Goal: Information Seeking & Learning: Learn about a topic

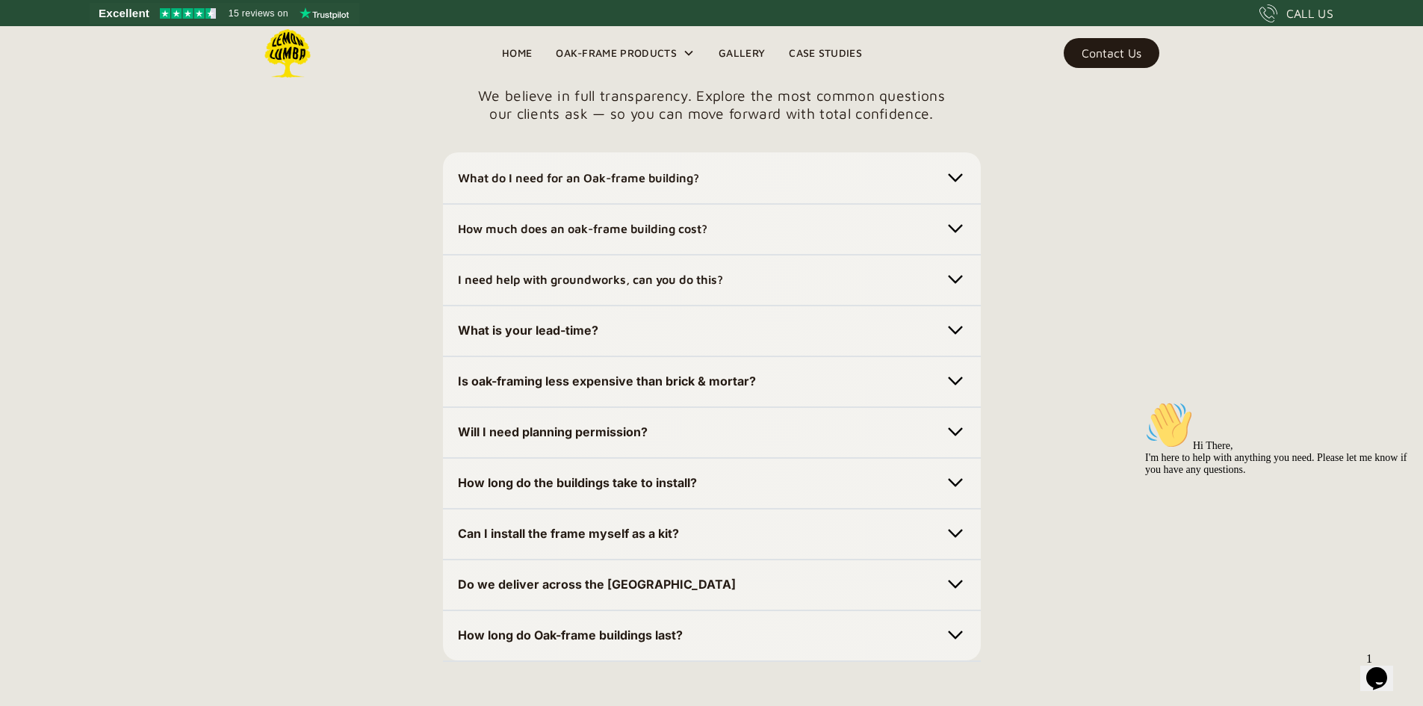
scroll to position [4153, 0]
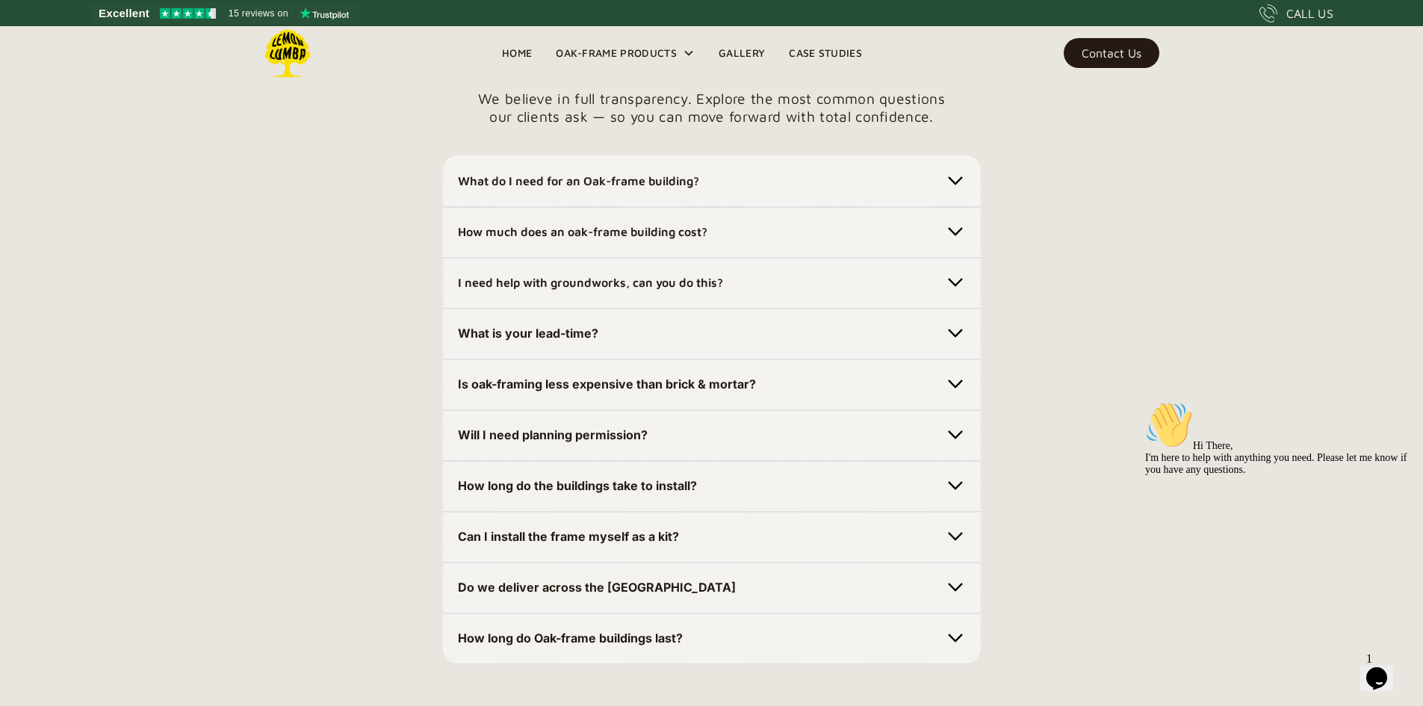
click at [554, 238] on strong "How much does an oak-frame building cost?" at bounding box center [583, 231] width 250 height 13
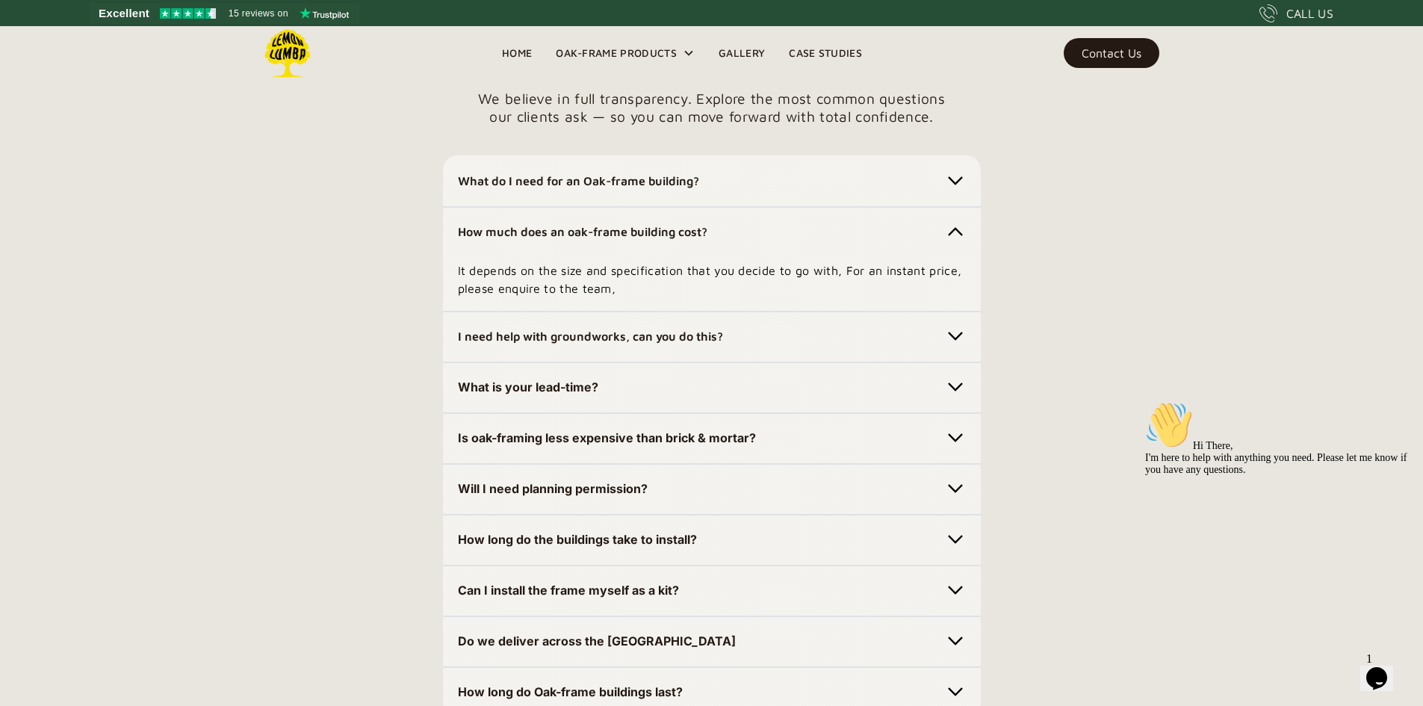
click at [1327, 476] on div "Hi There, I'm here to help with anything you need. Please let me know if you ha…" at bounding box center [1279, 438] width 269 height 75
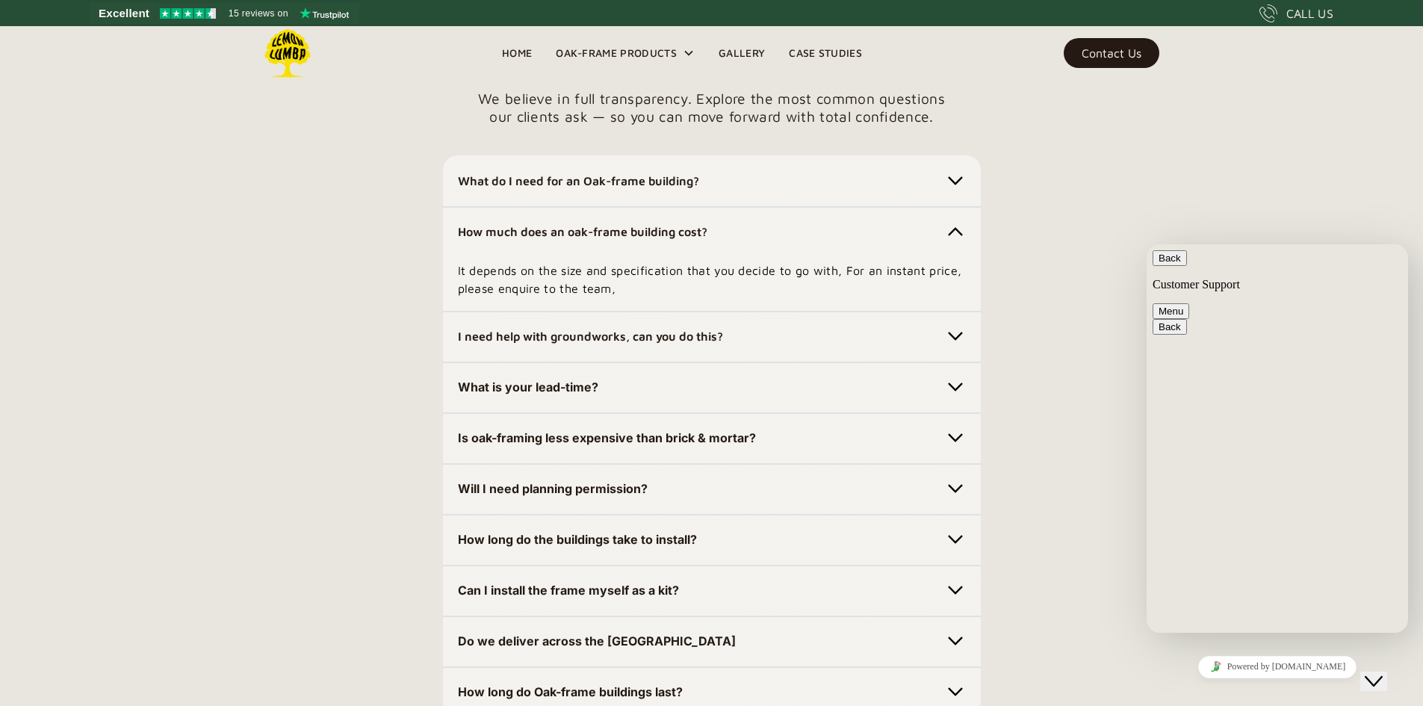
click at [1147, 244] on textarea at bounding box center [1147, 244] width 0 height 0
type textarea "*"
click at [1177, 266] on button "Back" at bounding box center [1170, 258] width 34 height 16
click at [1030, 432] on div "Your Questions, Clearly Answered We believe in full transparency. Explore the m…" at bounding box center [711, 379] width 1423 height 675
click at [778, 363] on div "I need help with groundworks, can you do this? We can assist with this, please …" at bounding box center [712, 337] width 538 height 52
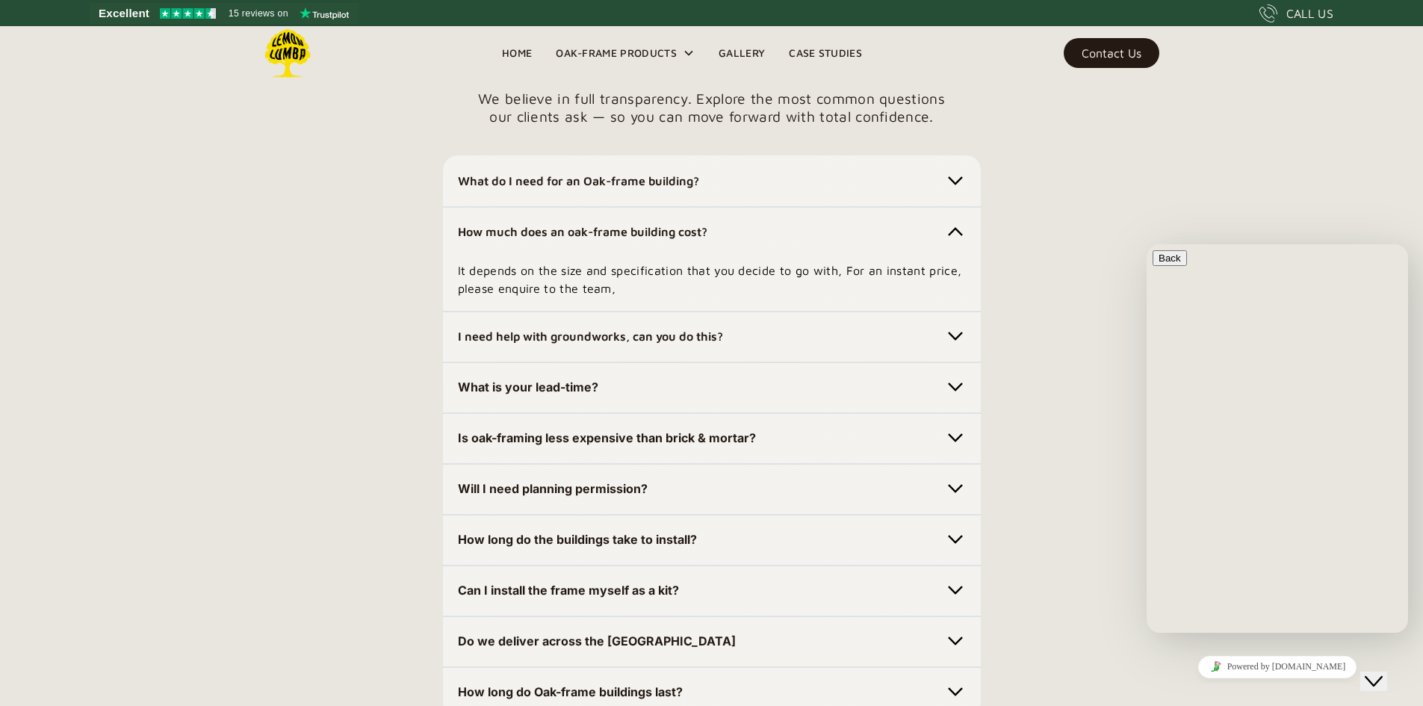
click at [704, 348] on h5 "I need help with groundworks, can you do this?" at bounding box center [590, 336] width 265 height 24
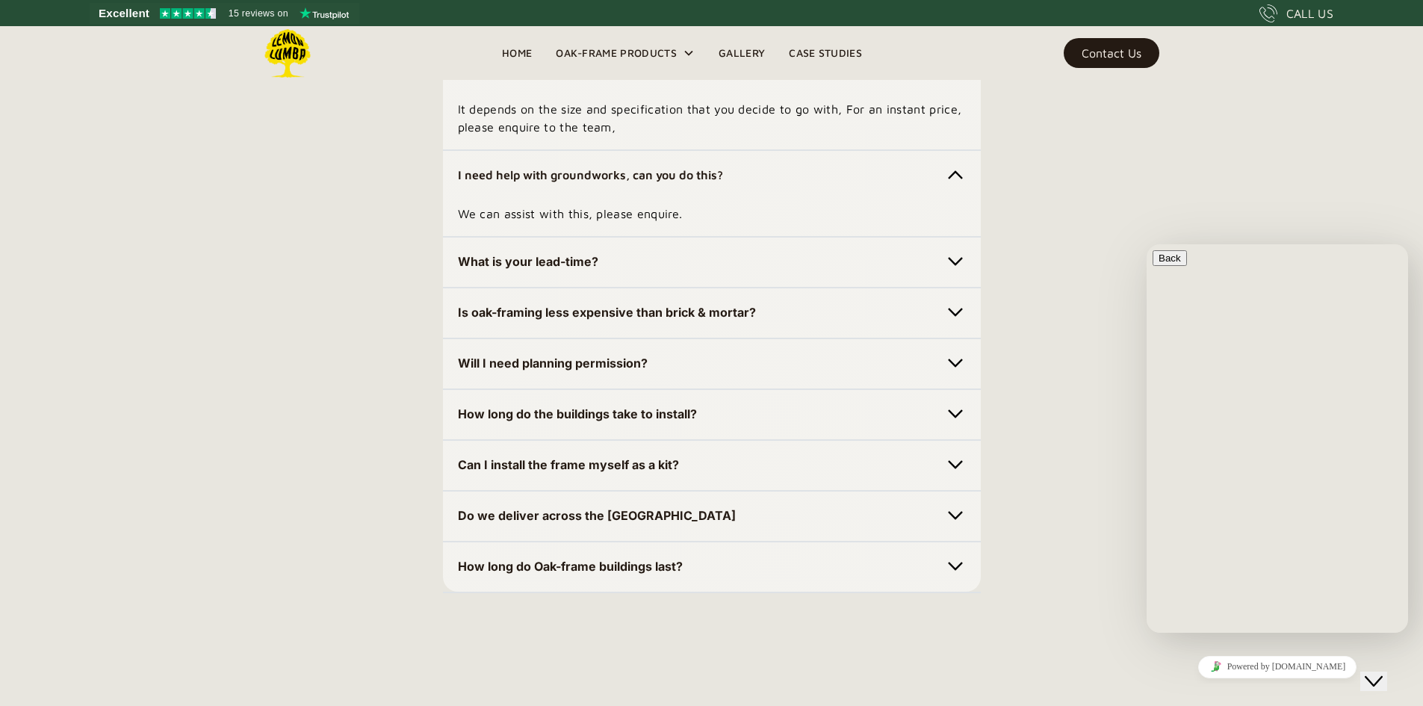
scroll to position [4363, 0]
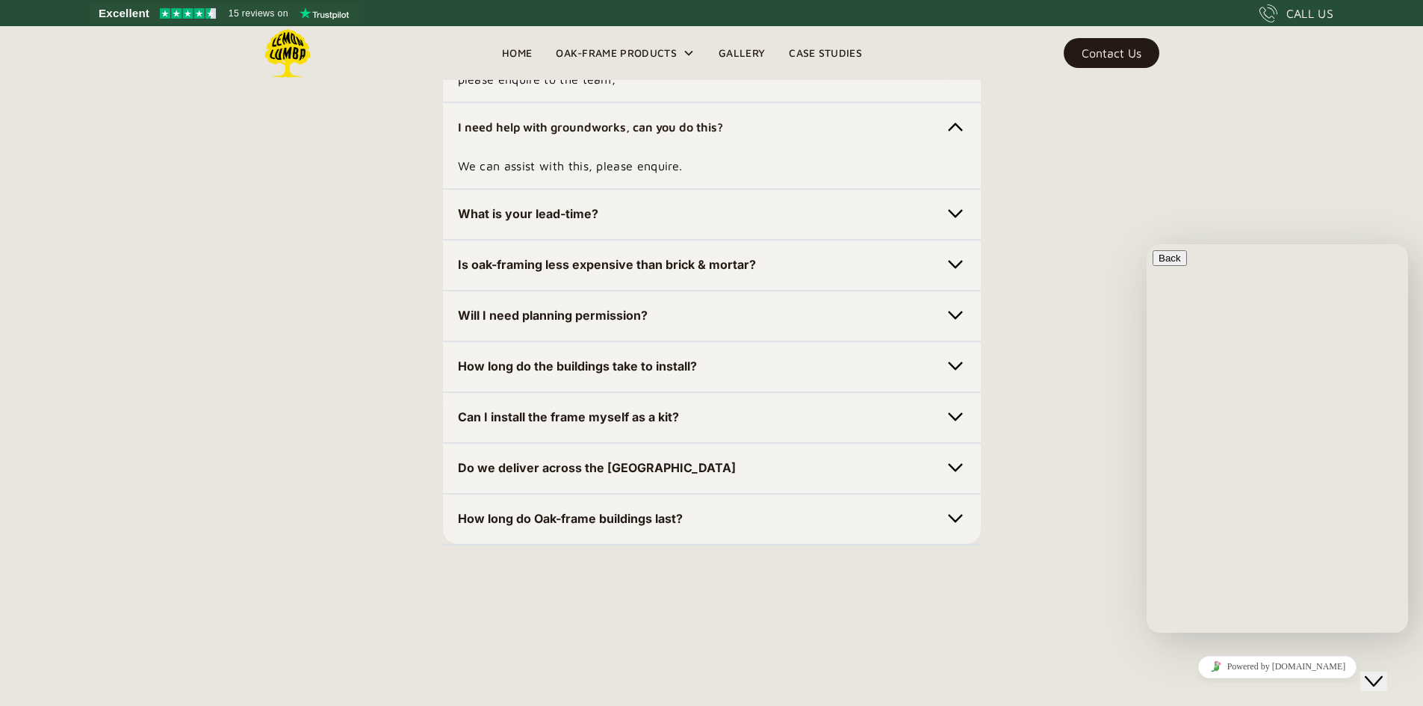
click at [602, 272] on strong "Is oak-framing less expensive than brick & mortar?" at bounding box center [607, 264] width 298 height 15
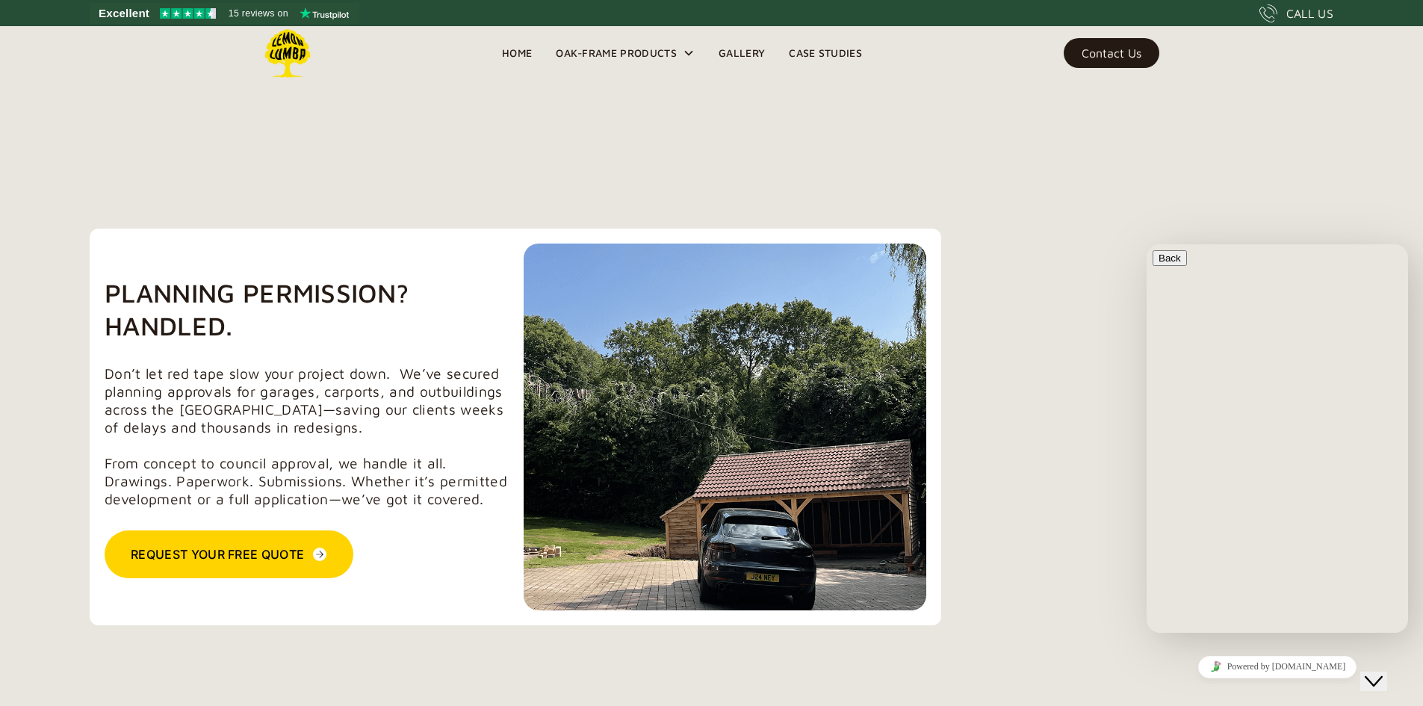
scroll to position [3108, 0]
